Goal: Find specific page/section: Find specific page/section

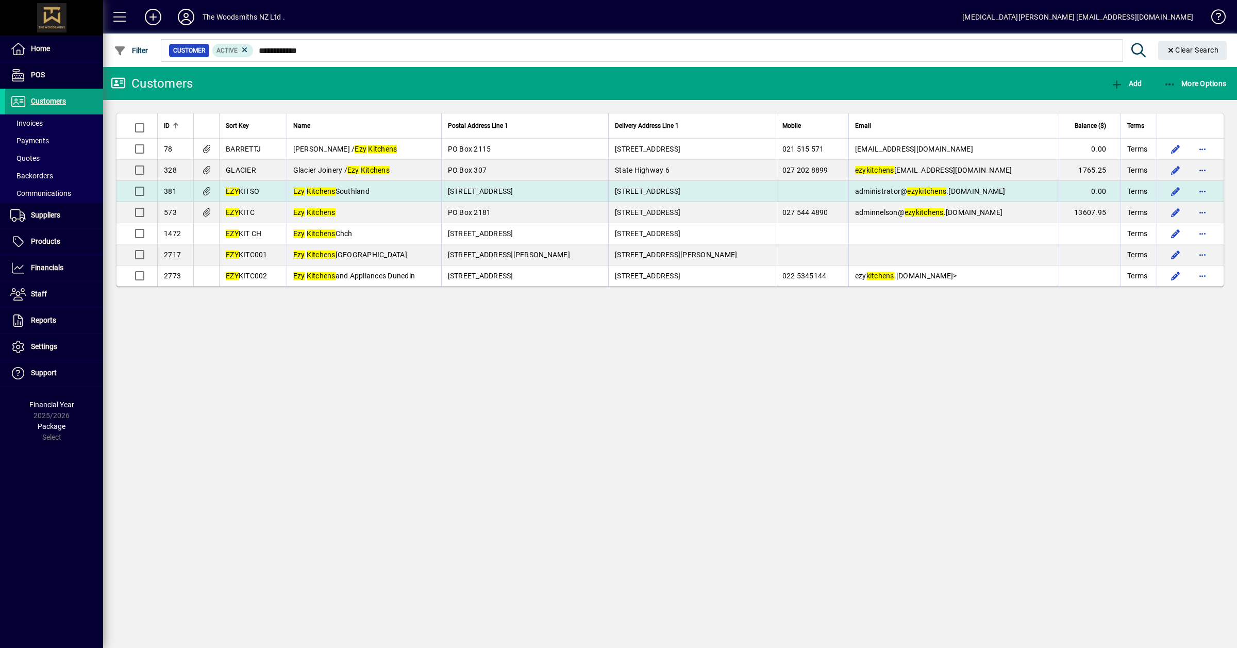
type input "**********"
click at [370, 191] on span "Ezy Kitchens Southland" at bounding box center [331, 191] width 76 height 8
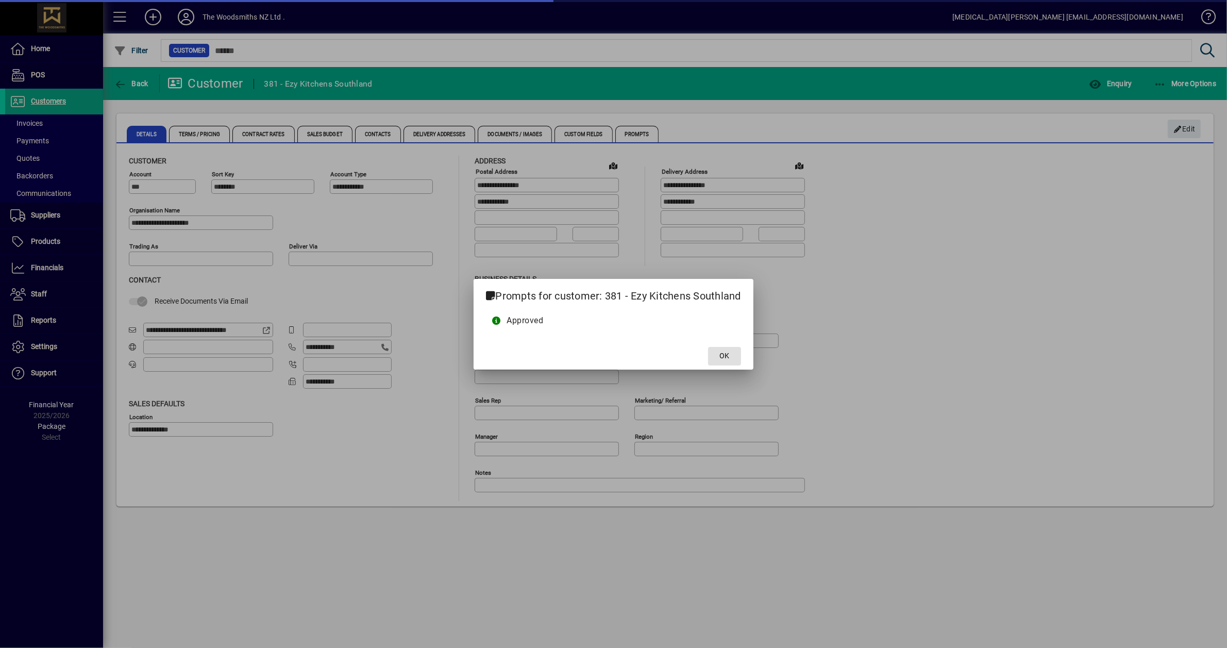
type input "**********"
